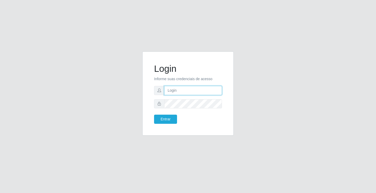
click at [178, 90] on input "text" at bounding box center [193, 90] width 58 height 9
type input "[PERSON_NAME]"
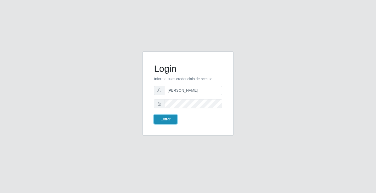
click at [162, 118] on button "Entrar" at bounding box center [165, 119] width 23 height 9
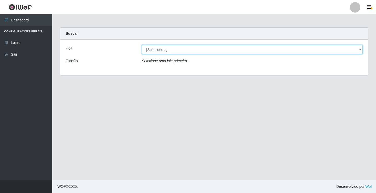
click at [165, 49] on select "[Selecione...] Ideal - Conceição" at bounding box center [252, 49] width 221 height 9
select select "231"
click at [142, 45] on select "[Selecione...] Ideal - Conceição" at bounding box center [252, 49] width 221 height 9
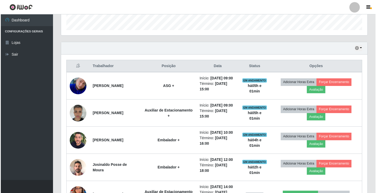
scroll to position [209, 0]
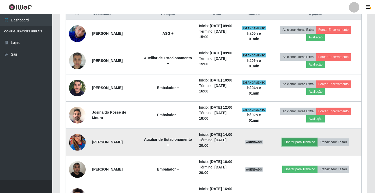
click at [296, 146] on button "Liberar para Trabalho" at bounding box center [299, 142] width 35 height 7
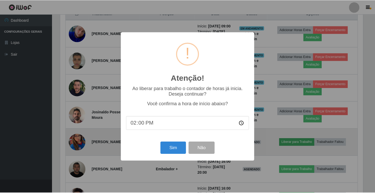
scroll to position [108, 304]
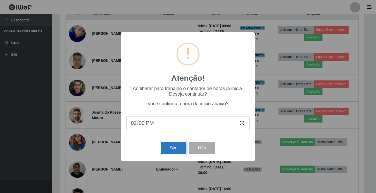
click at [171, 147] on button "Sim" at bounding box center [173, 148] width 25 height 12
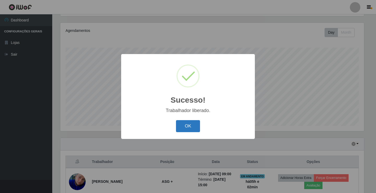
click at [179, 126] on button "OK" at bounding box center [188, 126] width 24 height 12
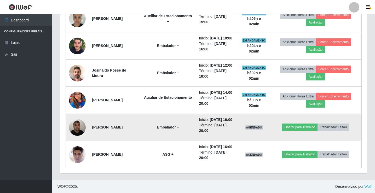
scroll to position [270, 0]
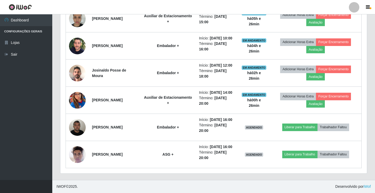
click at [353, 5] on div at bounding box center [354, 7] width 10 height 10
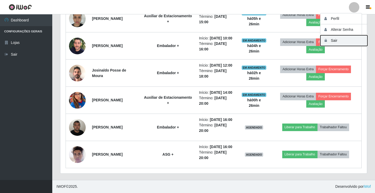
click at [343, 44] on button "Sair" at bounding box center [344, 40] width 47 height 11
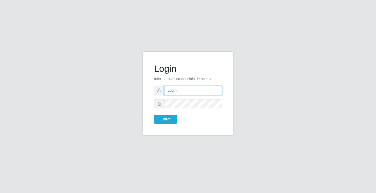
click at [182, 94] on input "text" at bounding box center [193, 90] width 58 height 9
type input "jessica@ideal"
click at [154, 115] on button "Entrar" at bounding box center [165, 119] width 23 height 9
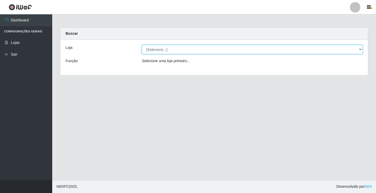
drag, startPoint x: 181, startPoint y: 51, endPoint x: 185, endPoint y: 51, distance: 3.7
click at [182, 51] on select "[Selecione...] Ideal - Conceição" at bounding box center [252, 49] width 221 height 9
select select "231"
click at [142, 45] on select "[Selecione...] Ideal - Conceição" at bounding box center [252, 49] width 221 height 9
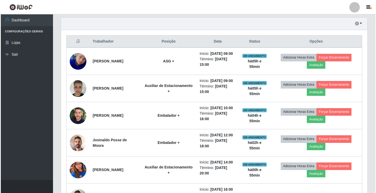
scroll to position [183, 0]
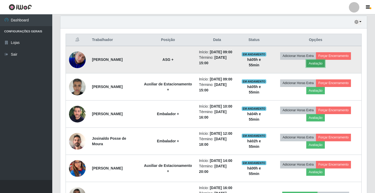
click at [314, 67] on button "Avaliação" at bounding box center [315, 63] width 19 height 7
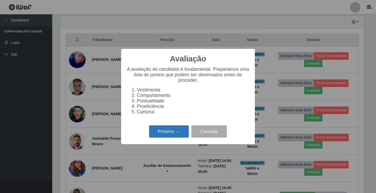
click at [167, 138] on button "Próximo →" at bounding box center [169, 131] width 40 height 12
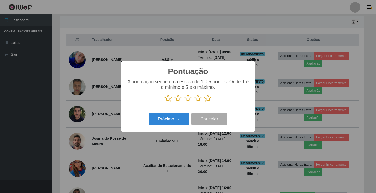
scroll to position [261316, 261120]
click at [189, 100] on icon at bounding box center [188, 98] width 7 height 8
click at [185, 102] on input "radio" at bounding box center [185, 102] width 0 height 0
click at [182, 117] on button "Próximo →" at bounding box center [169, 119] width 40 height 12
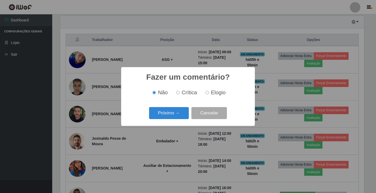
click at [182, 117] on button "Próximo →" at bounding box center [169, 113] width 40 height 12
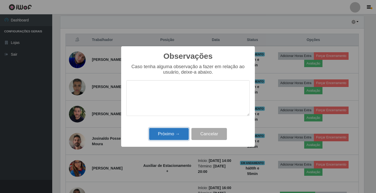
click at [184, 134] on button "Próximo →" at bounding box center [169, 134] width 40 height 12
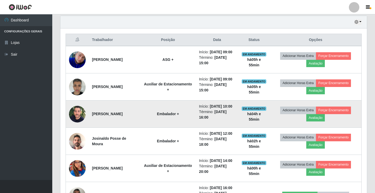
scroll to position [108, 307]
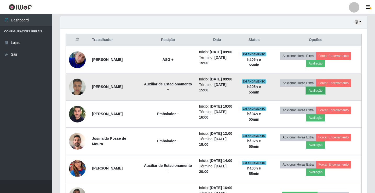
click at [319, 94] on button "Avaliação" at bounding box center [315, 90] width 19 height 7
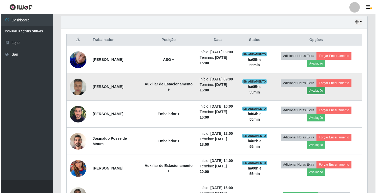
scroll to position [108, 304]
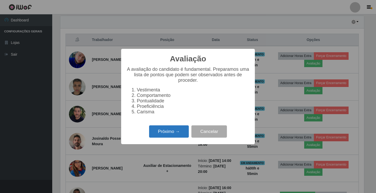
click at [182, 134] on button "Próximo →" at bounding box center [169, 131] width 40 height 12
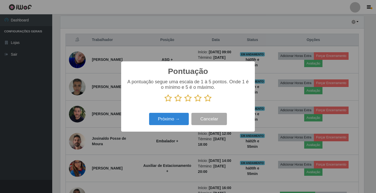
scroll to position [261316, 261120]
click at [186, 100] on icon at bounding box center [188, 98] width 7 height 8
click at [185, 102] on input "radio" at bounding box center [185, 102] width 0 height 0
click at [173, 115] on button "Próximo →" at bounding box center [169, 119] width 40 height 12
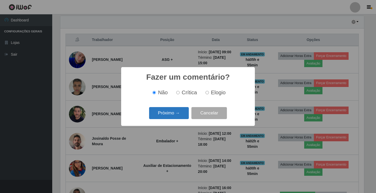
click at [172, 112] on button "Próximo →" at bounding box center [169, 113] width 40 height 12
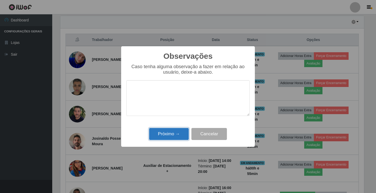
click at [177, 135] on button "Próximo →" at bounding box center [169, 134] width 40 height 12
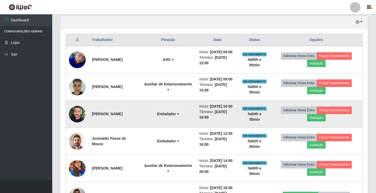
scroll to position [108, 307]
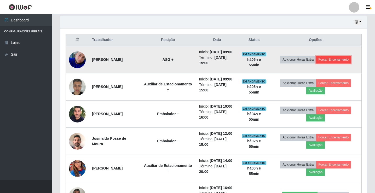
click at [327, 61] on button "Forçar Encerramento" at bounding box center [333, 59] width 35 height 7
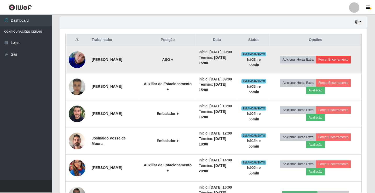
scroll to position [108, 304]
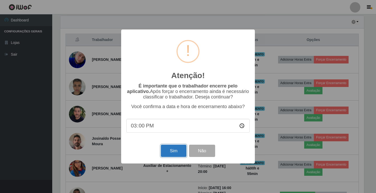
click at [175, 151] on button "Sim" at bounding box center [173, 151] width 25 height 12
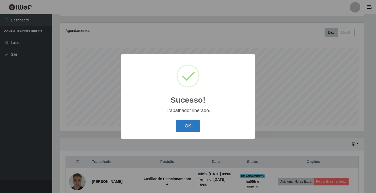
click at [187, 126] on button "OK" at bounding box center [188, 126] width 24 height 12
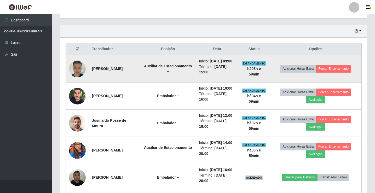
scroll to position [183, 0]
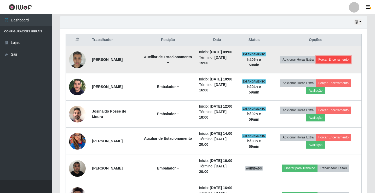
click at [339, 63] on button "Forçar Encerramento" at bounding box center [333, 59] width 35 height 7
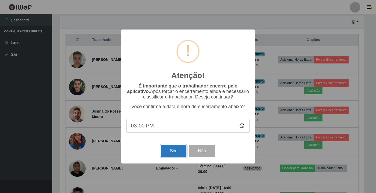
click at [174, 151] on button "Sim" at bounding box center [173, 151] width 25 height 12
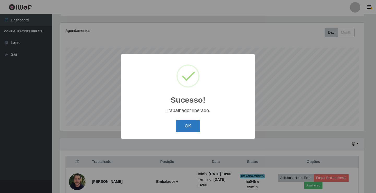
click at [193, 128] on button "OK" at bounding box center [188, 126] width 24 height 12
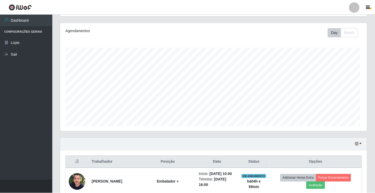
scroll to position [108, 307]
click at [356, 7] on div at bounding box center [354, 7] width 10 height 10
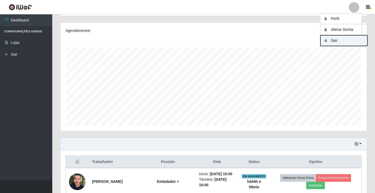
click at [349, 41] on button "Sair" at bounding box center [344, 40] width 47 height 11
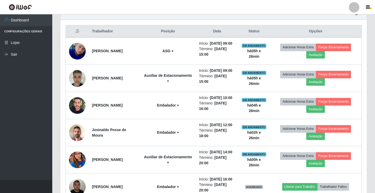
scroll to position [108, 307]
click at [352, 7] on div at bounding box center [354, 7] width 10 height 10
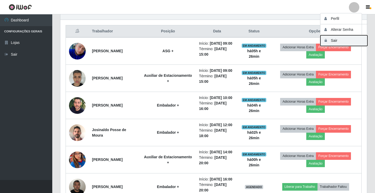
click at [352, 40] on button "Sair" at bounding box center [344, 40] width 47 height 11
